Goal: Task Accomplishment & Management: Use online tool/utility

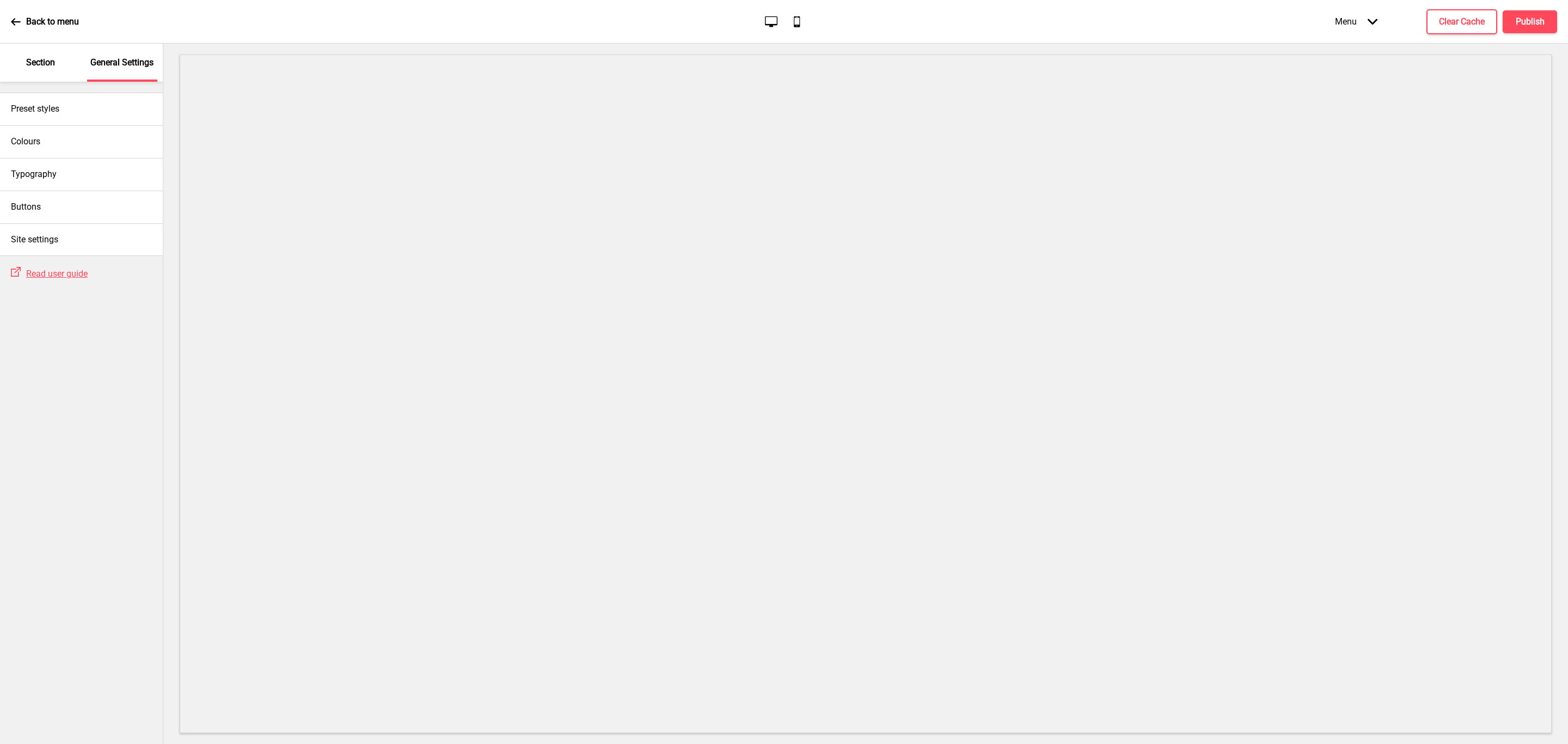
click at [28, 54] on div "Section" at bounding box center [41, 63] width 71 height 38
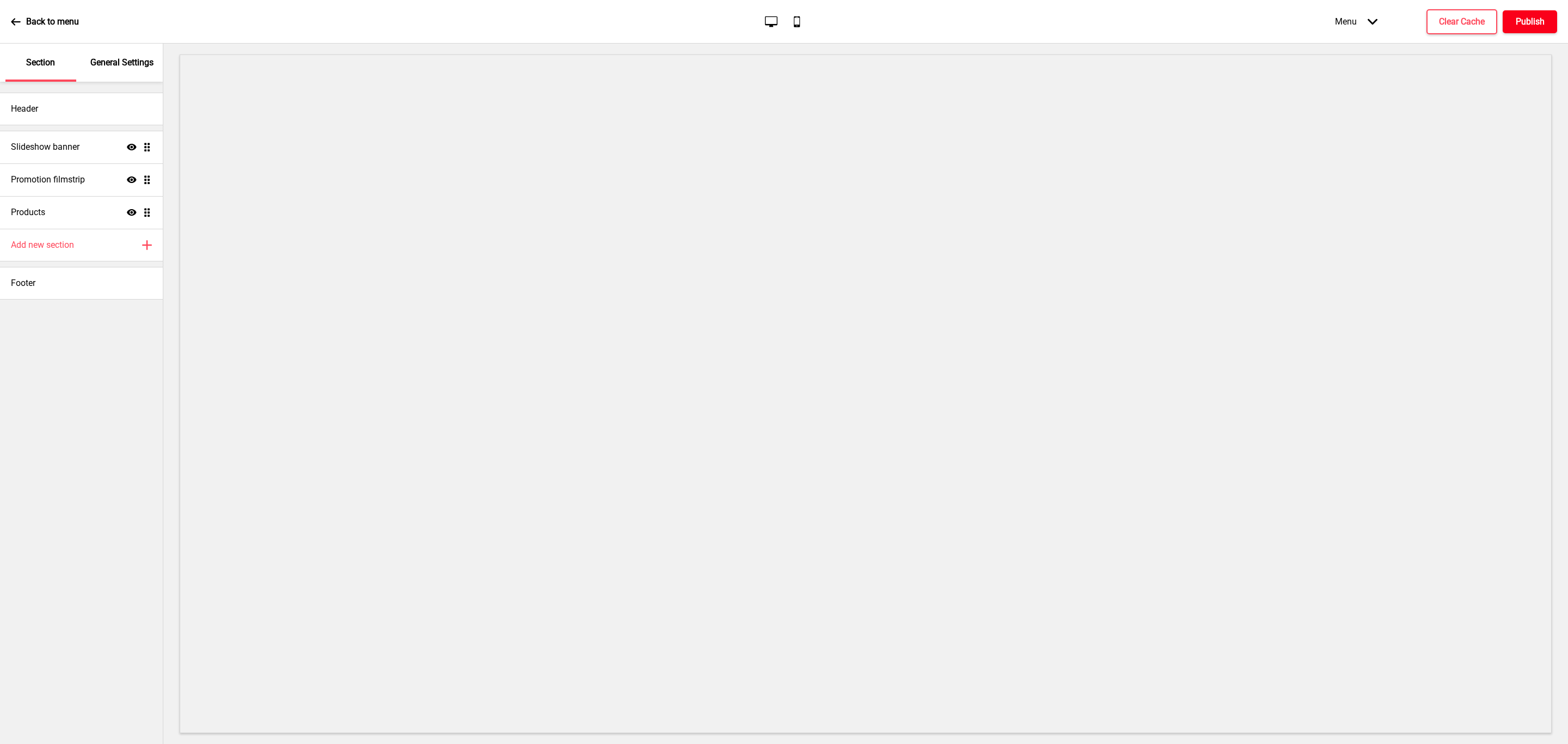
click at [1532, 22] on h4 "Publish" at bounding box center [1530, 22] width 29 height 12
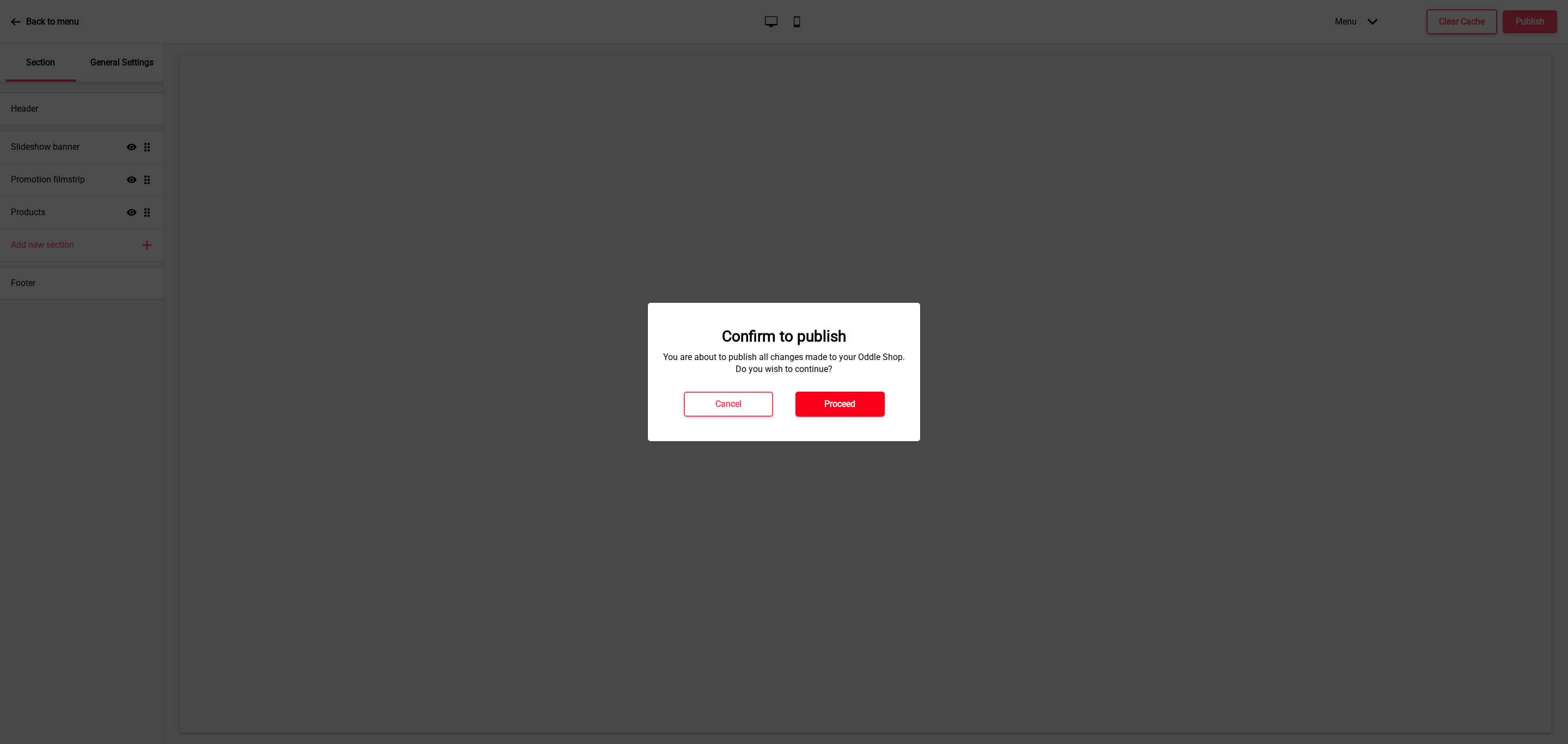
click at [855, 405] on h4 "Proceed" at bounding box center [839, 404] width 31 height 12
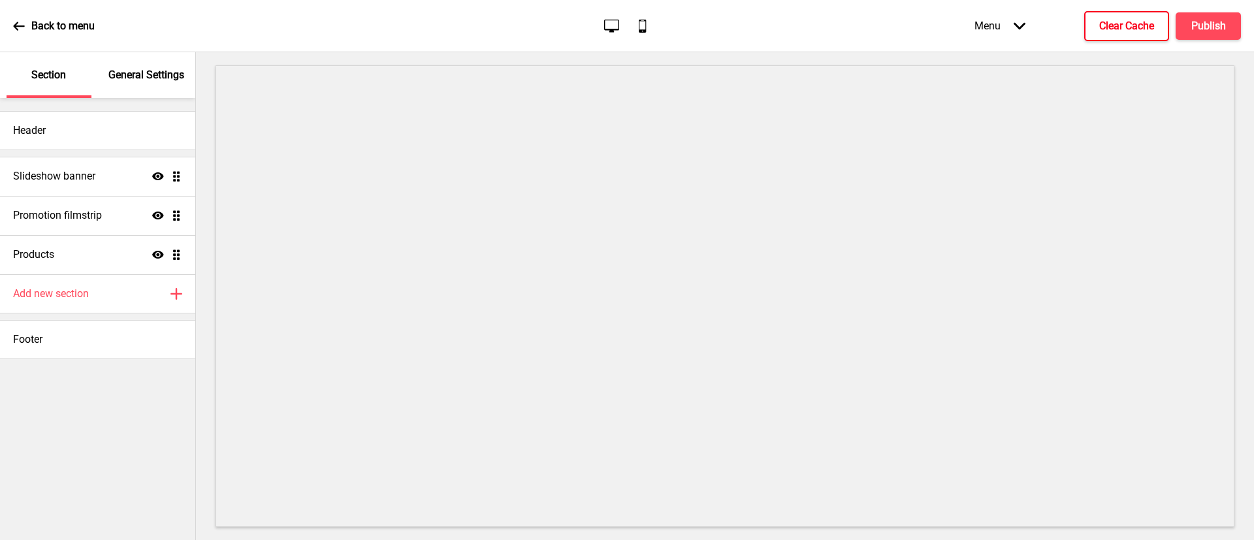
click at [1111, 25] on h4 "Clear Cache" at bounding box center [1126, 26] width 55 height 14
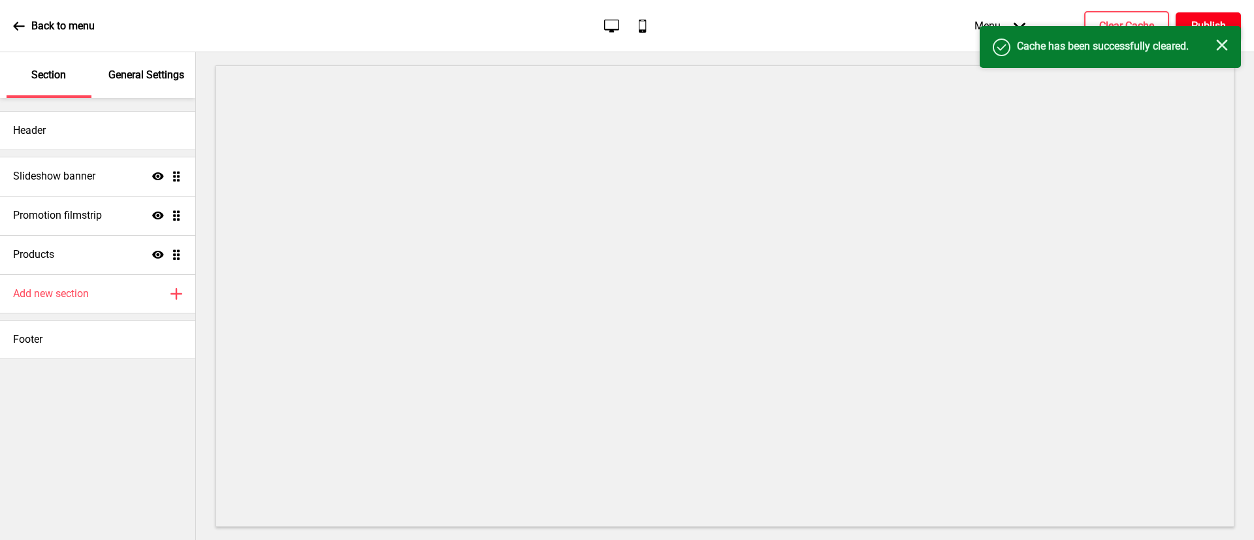
click at [1196, 16] on button "Publish" at bounding box center [1207, 25] width 65 height 27
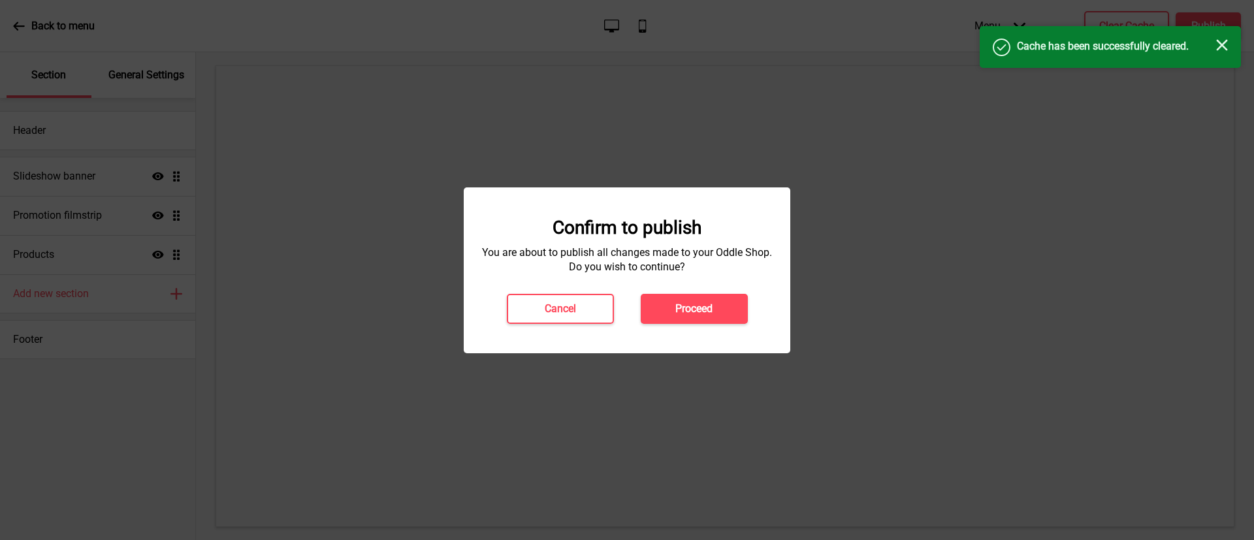
click at [690, 300] on button "Proceed" at bounding box center [694, 309] width 107 height 30
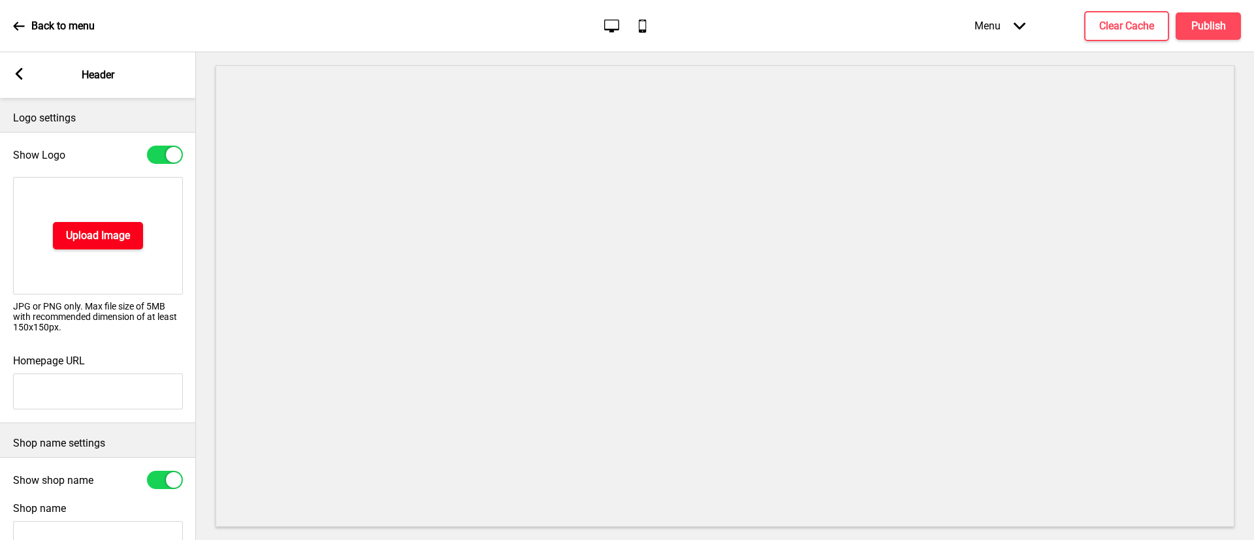
click at [118, 236] on h4 "Upload Image" at bounding box center [98, 236] width 64 height 14
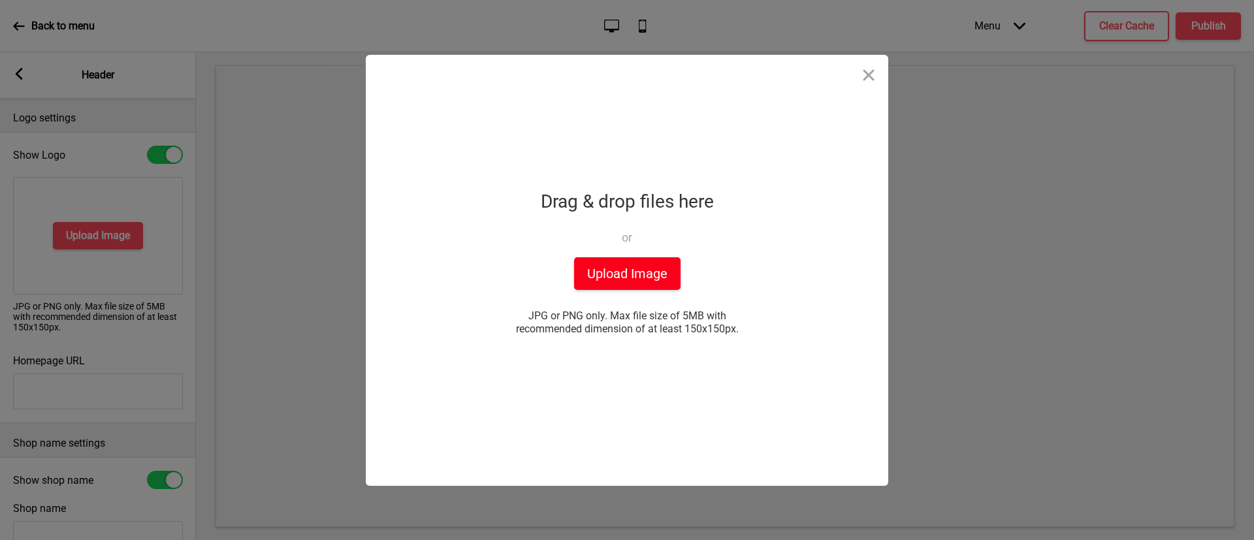
click at [601, 266] on button "Upload Image" at bounding box center [627, 273] width 106 height 33
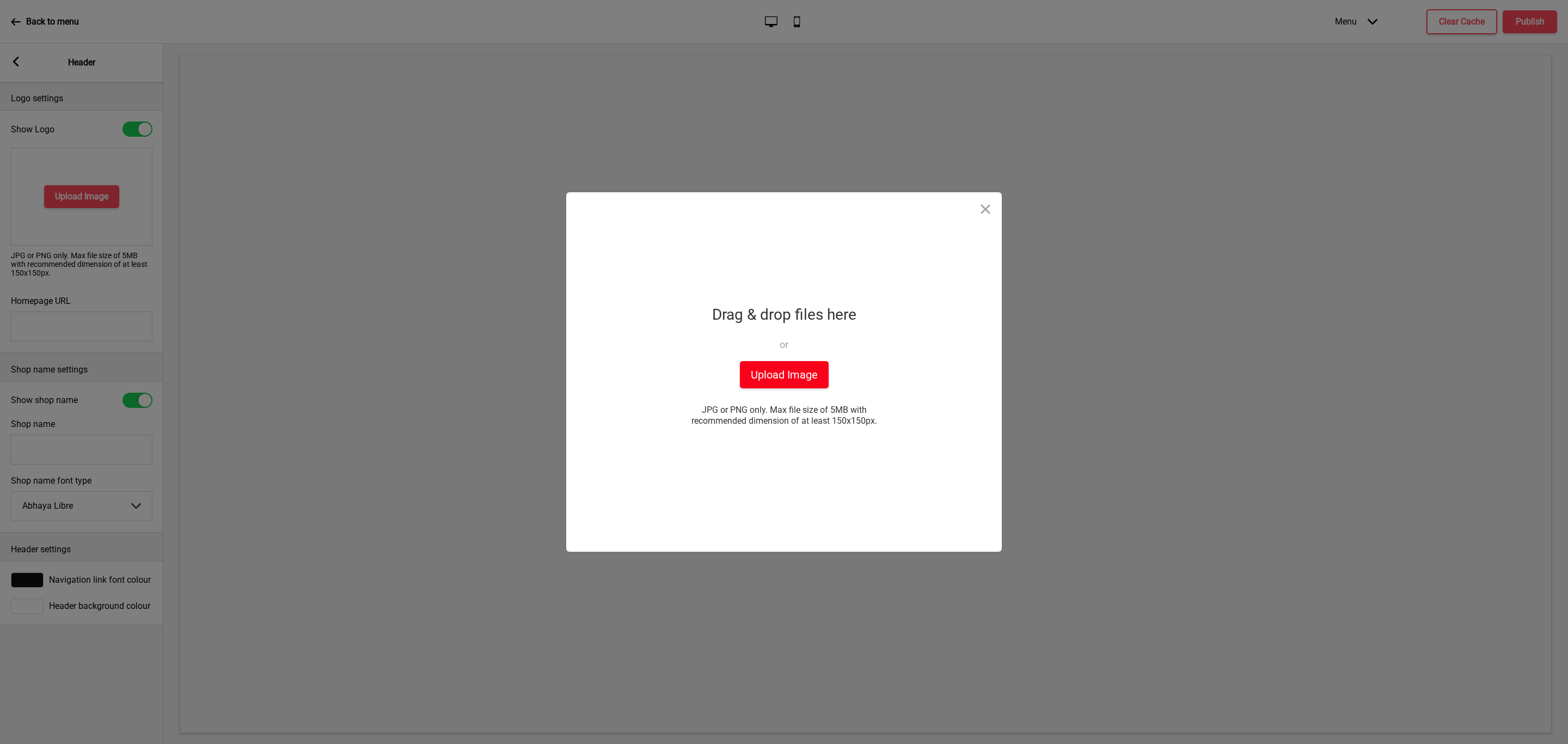
click at [788, 369] on button "Upload Image" at bounding box center [784, 375] width 88 height 28
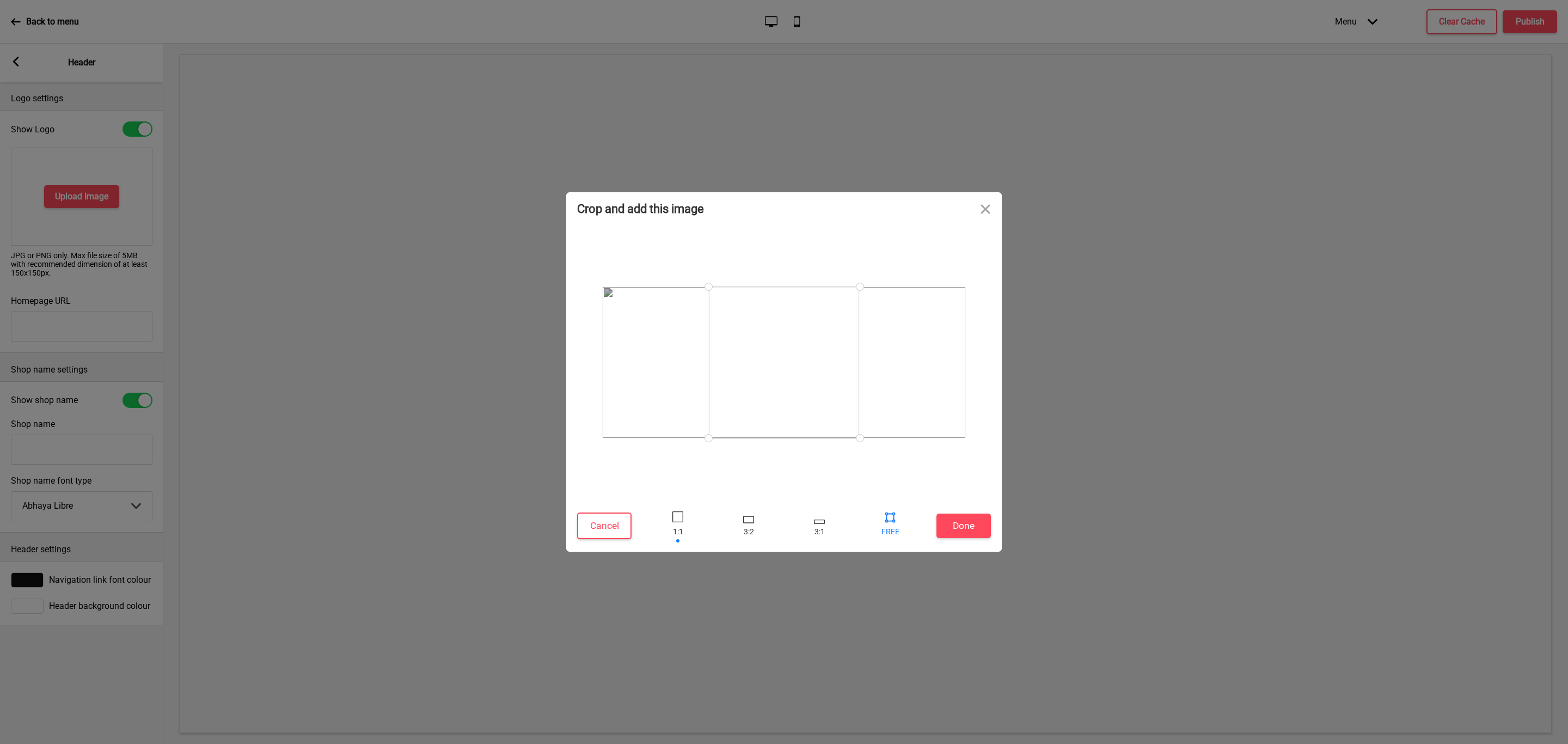
click at [889, 450] on div at bounding box center [890, 517] width 17 height 17
drag, startPoint x: 709, startPoint y: 435, endPoint x: 472, endPoint y: 456, distance: 237.9
click at [418, 450] on div "Crop and add this image Cancel Done Drop a file here Drag & drop files here or …" at bounding box center [784, 372] width 1568 height 744
drag, startPoint x: 865, startPoint y: 436, endPoint x: 1001, endPoint y: 498, distance: 149.5
click at [1004, 450] on div "Crop and add this image Cancel Done Drop a file here Drag & drop files here or …" at bounding box center [784, 372] width 1568 height 744
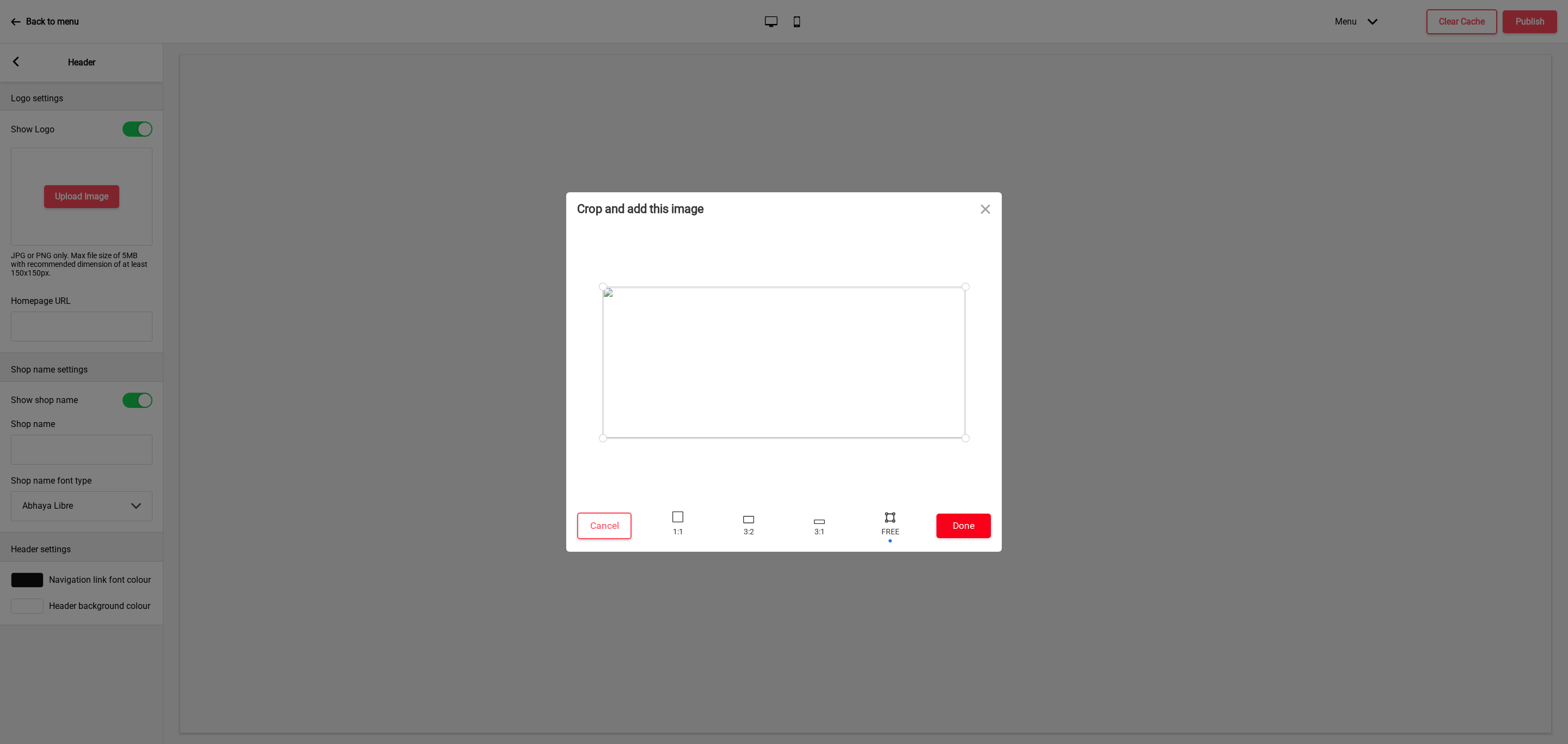
click at [974, 450] on button "Done" at bounding box center [963, 525] width 54 height 24
